Goal: Information Seeking & Learning: Compare options

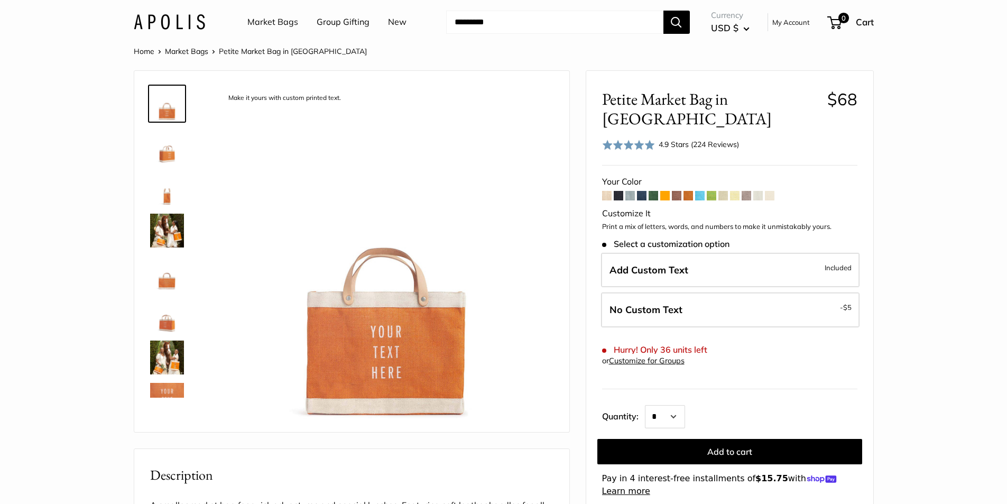
click at [714, 191] on span at bounding box center [712, 196] width 10 height 10
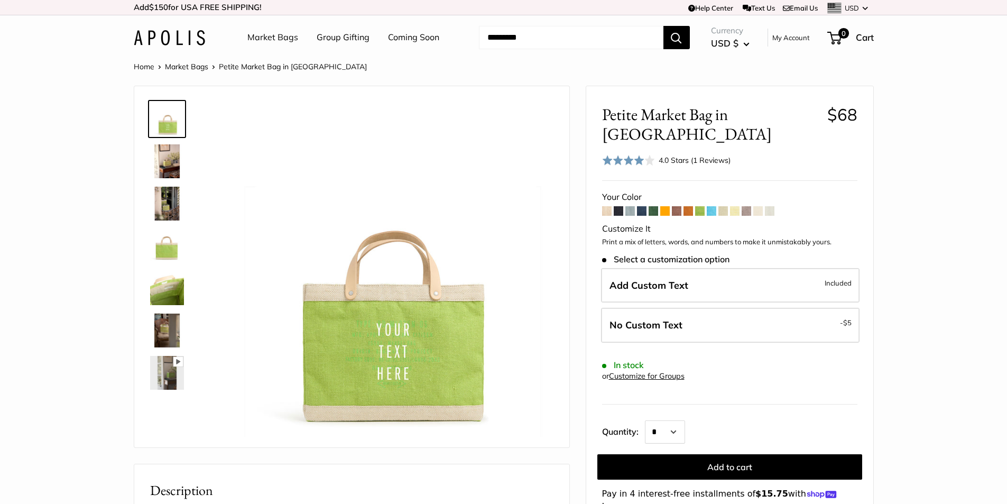
click at [733, 206] on span at bounding box center [735, 211] width 10 height 10
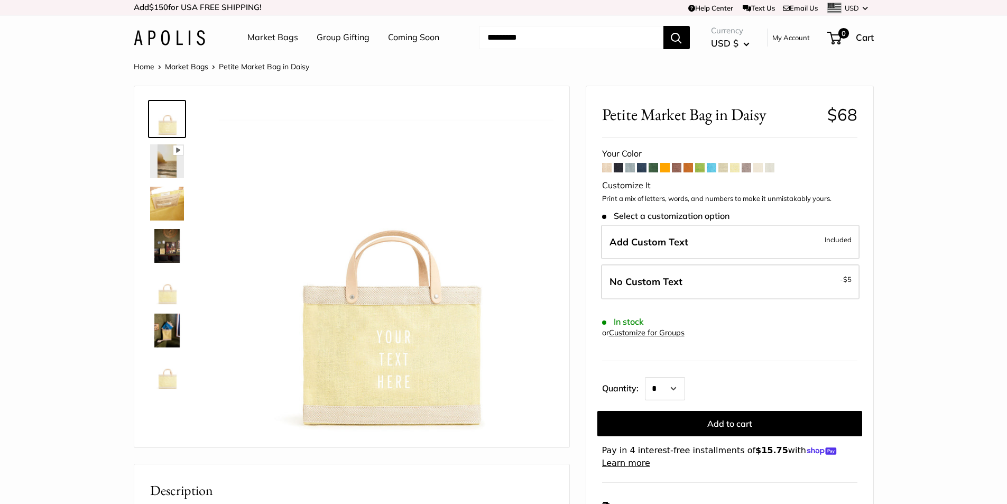
click at [160, 206] on img at bounding box center [167, 204] width 34 height 34
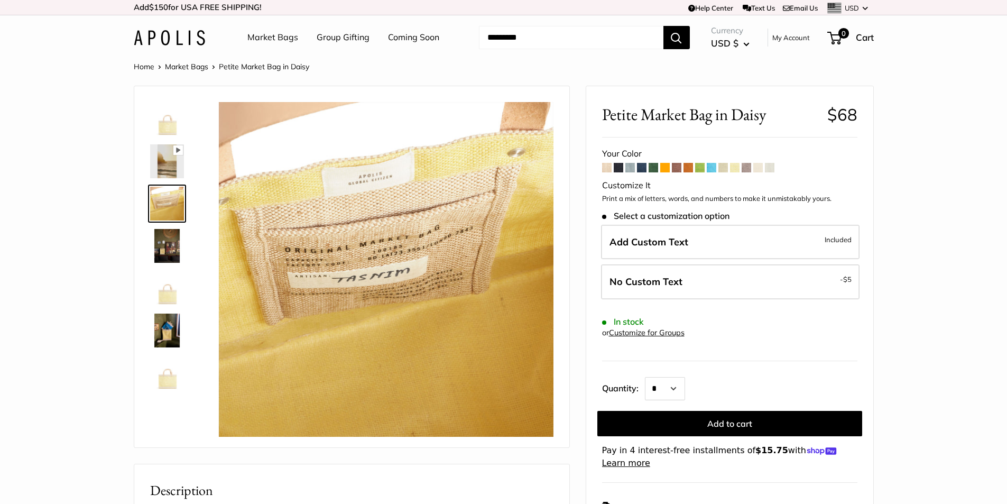
click at [163, 330] on img at bounding box center [167, 330] width 34 height 34
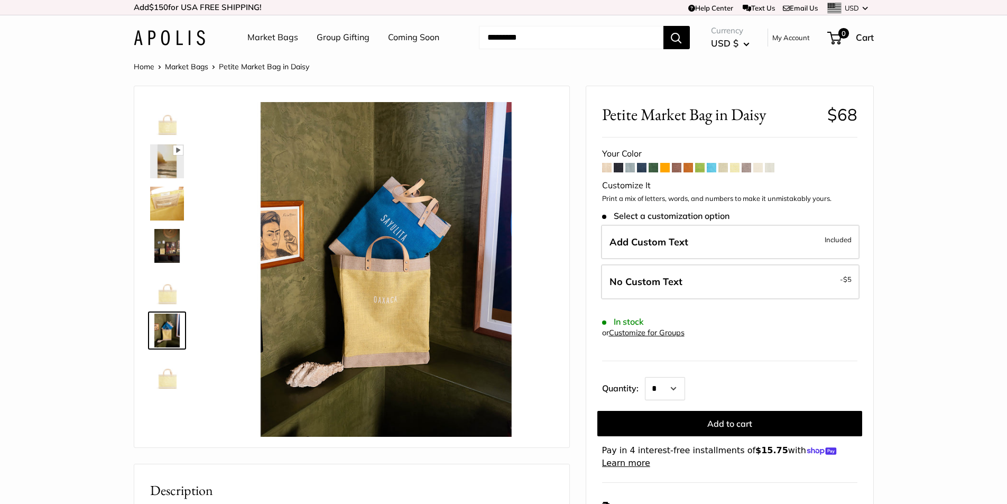
click at [166, 123] on img at bounding box center [167, 119] width 34 height 34
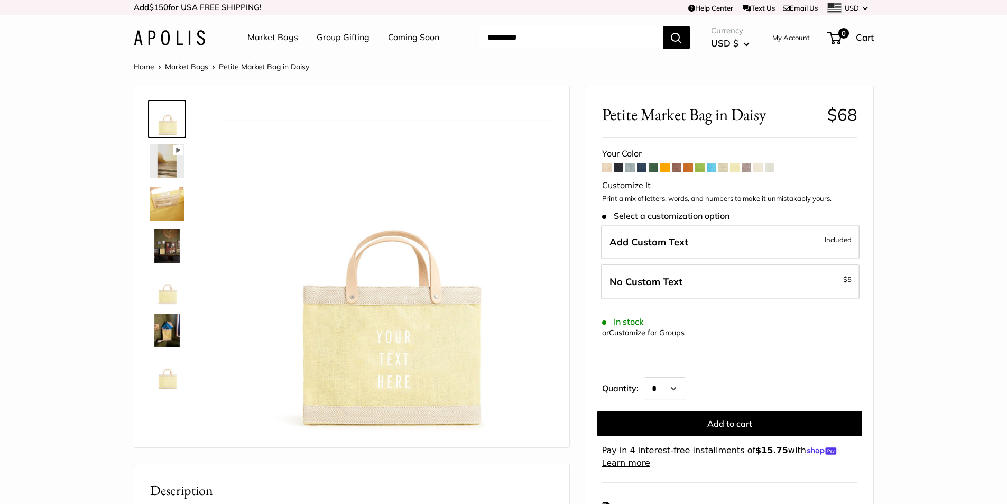
click at [698, 168] on span at bounding box center [700, 168] width 10 height 10
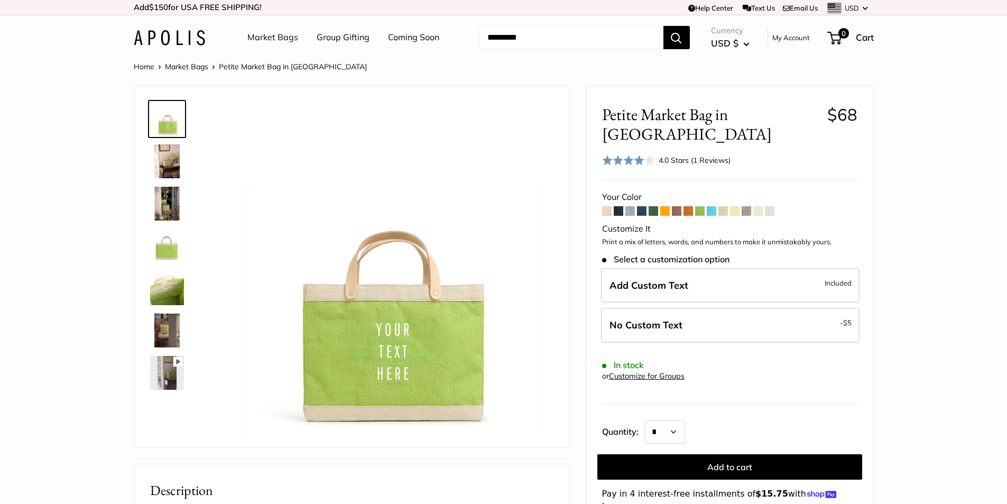
click at [167, 332] on img at bounding box center [167, 330] width 34 height 34
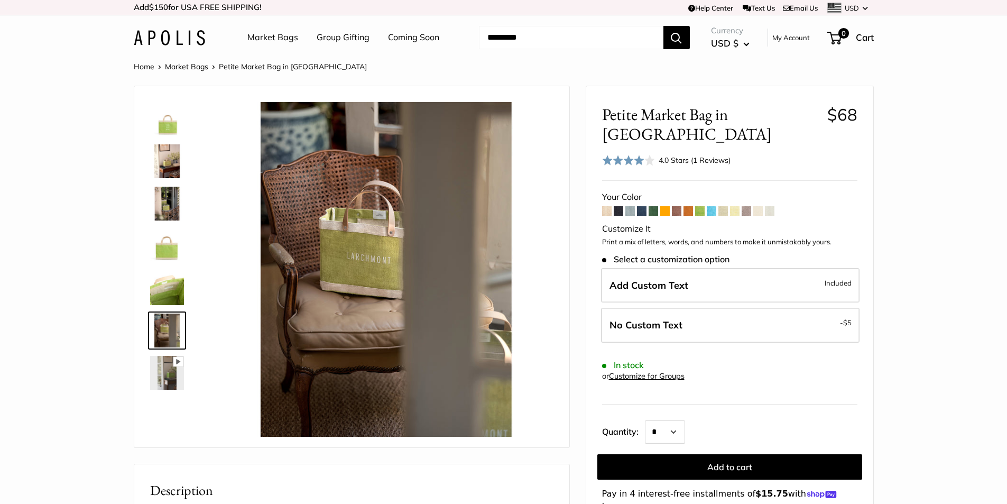
click at [167, 126] on img at bounding box center [167, 119] width 34 height 34
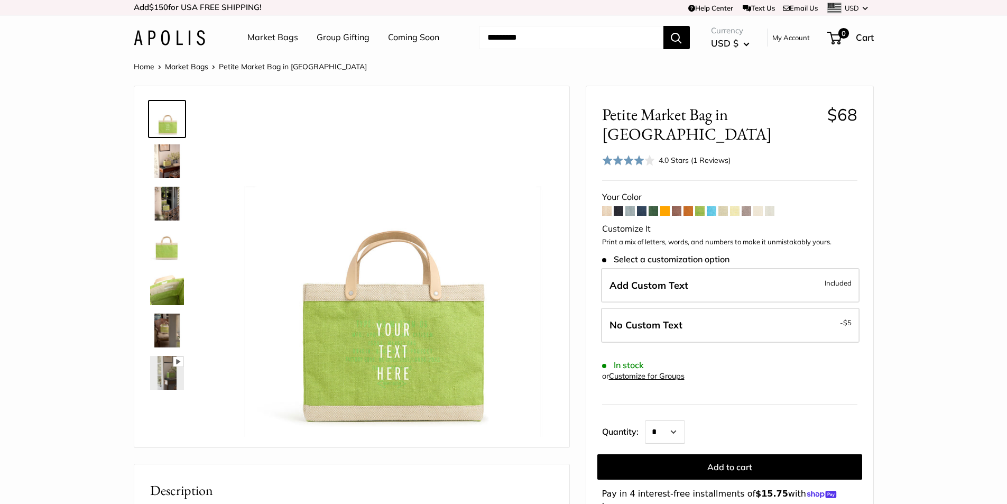
click at [604, 206] on span at bounding box center [607, 211] width 10 height 10
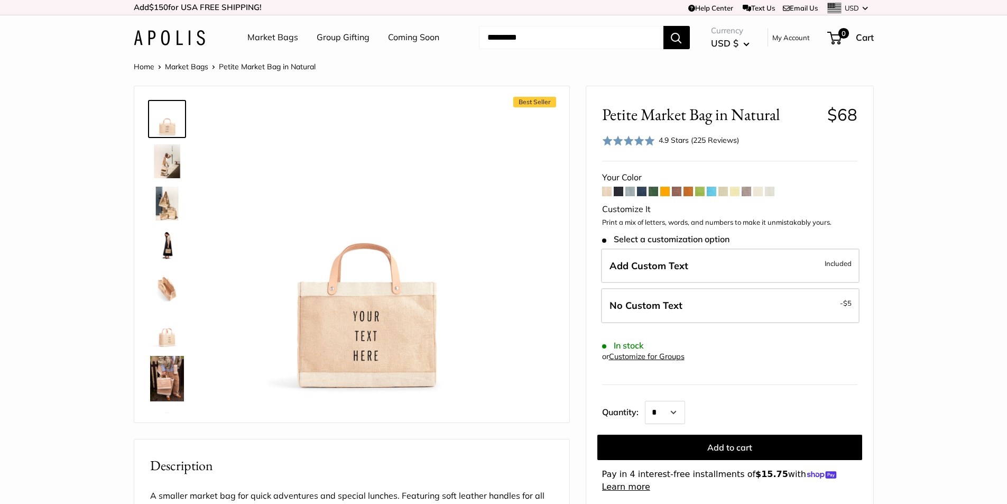
click at [172, 389] on img at bounding box center [167, 378] width 34 height 45
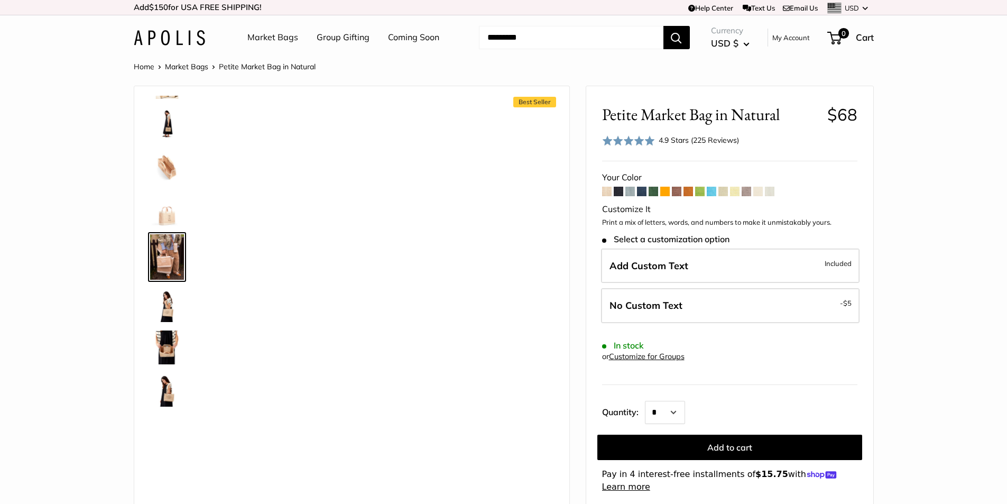
scroll to position [123, 0]
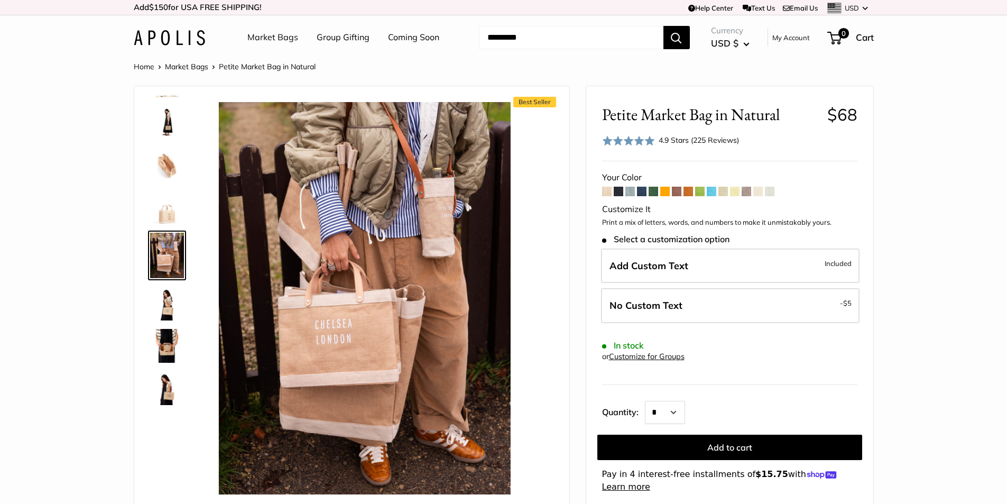
click at [178, 301] on img at bounding box center [167, 304] width 34 height 34
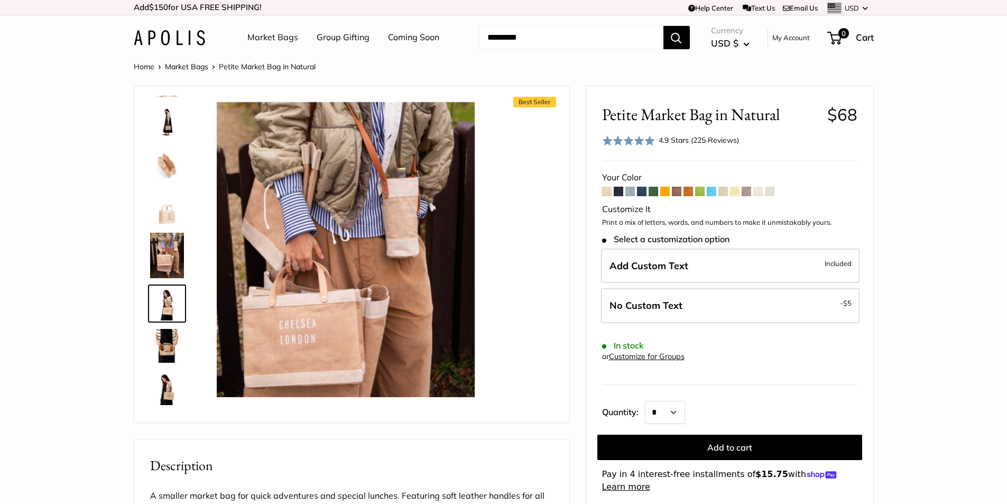
scroll to position [171, 0]
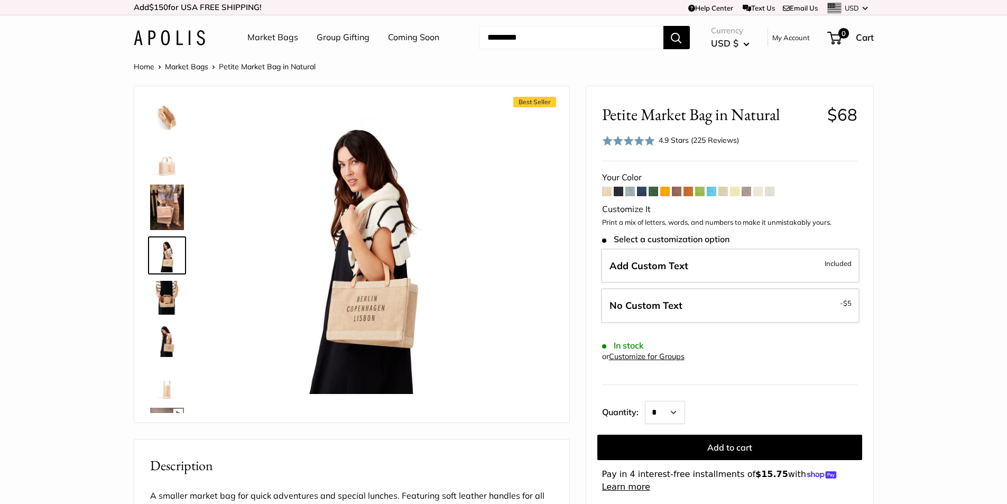
click at [170, 126] on img at bounding box center [167, 117] width 34 height 34
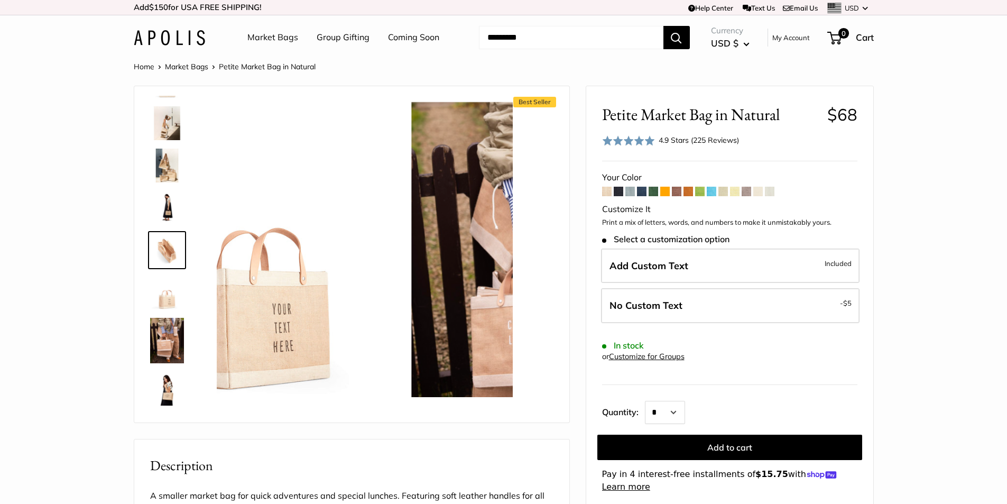
scroll to position [33, 0]
